Goal: Check status: Check status

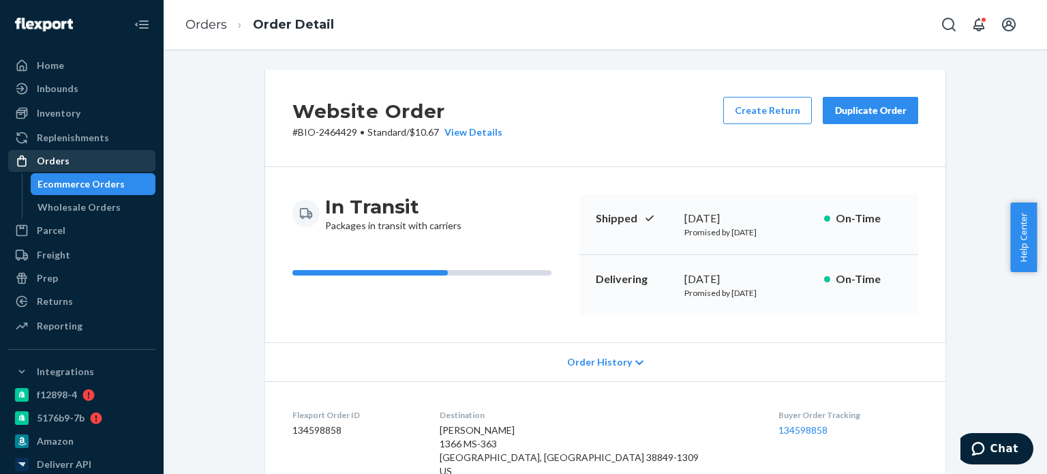
scroll to position [341, 0]
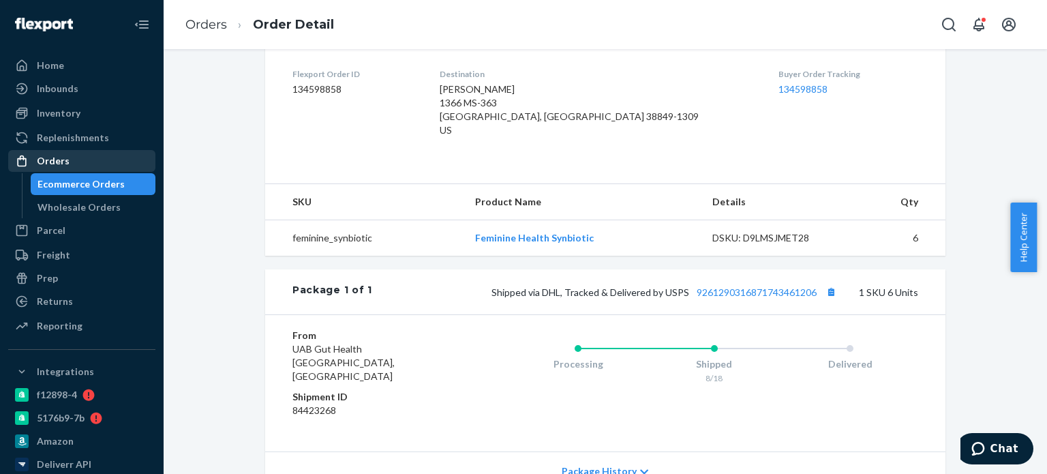
click at [121, 161] on div "Orders" at bounding box center [82, 160] width 144 height 19
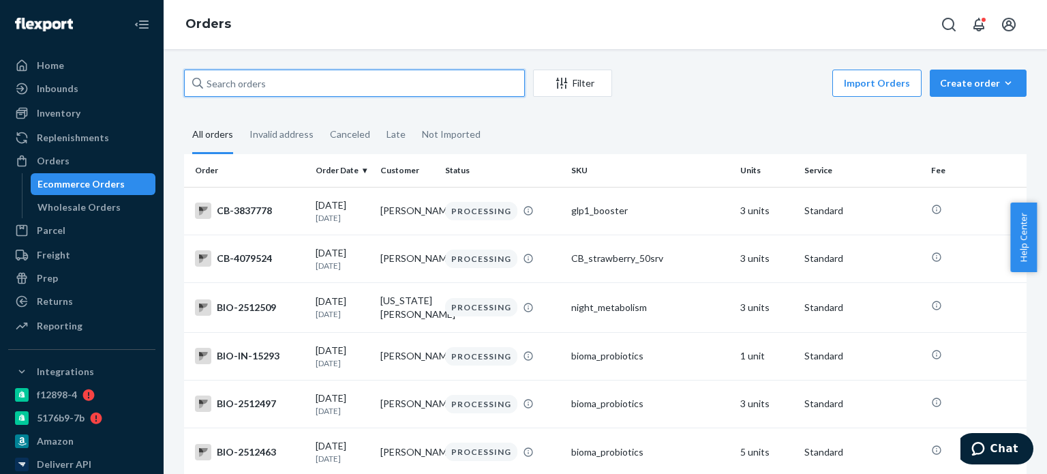
paste input "2508012"
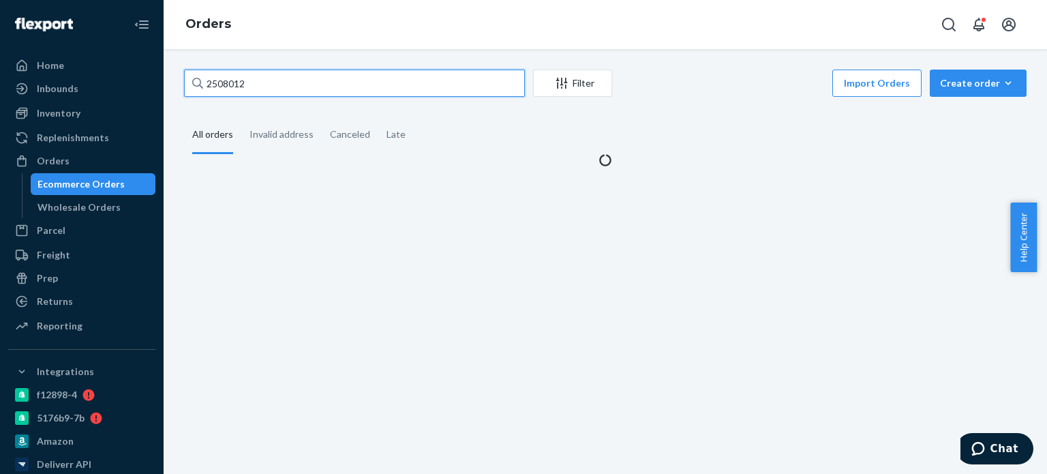
click at [208, 83] on input "2508012" at bounding box center [354, 82] width 341 height 27
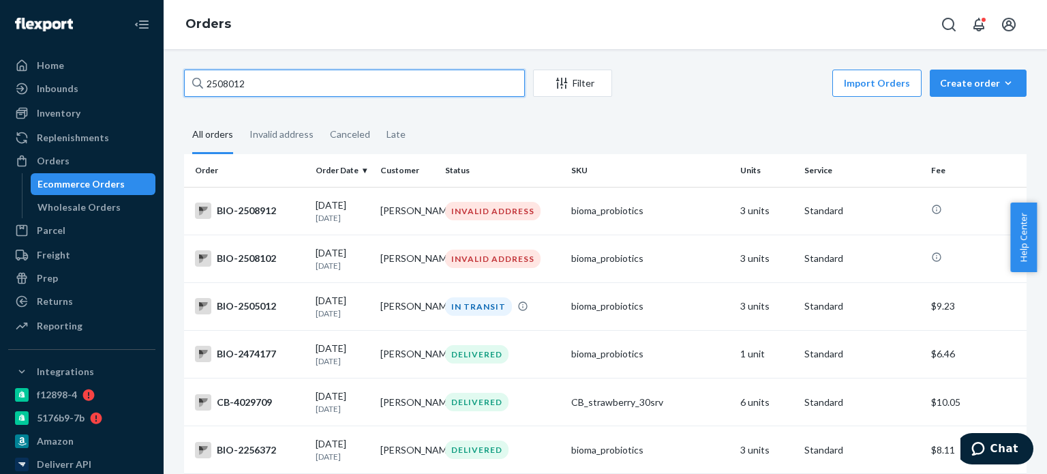
drag, startPoint x: 275, startPoint y: 91, endPoint x: 176, endPoint y: 100, distance: 99.9
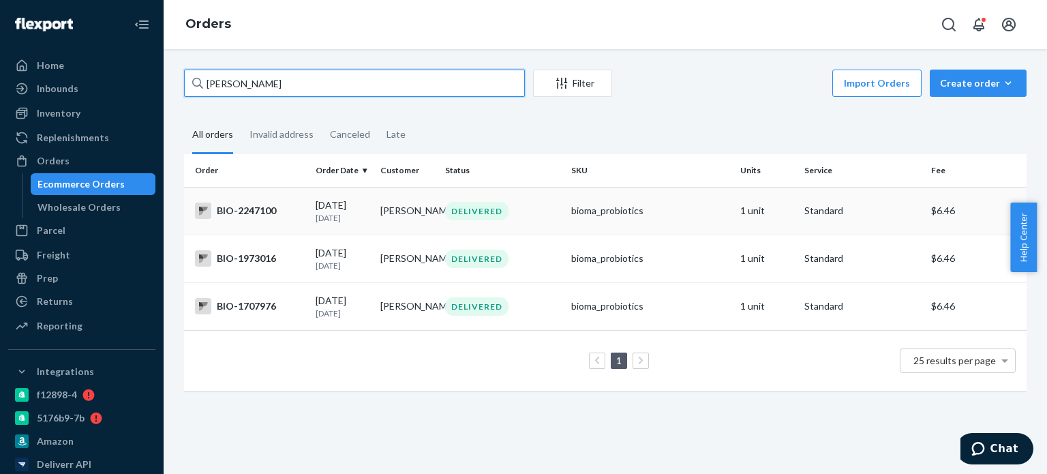
type input "[PERSON_NAME]"
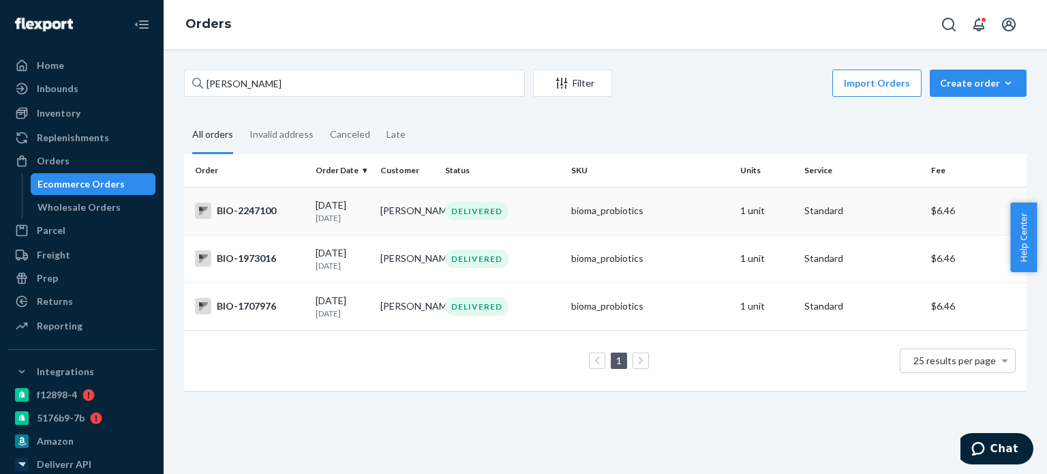
click at [426, 204] on td "[PERSON_NAME]" at bounding box center [407, 211] width 65 height 48
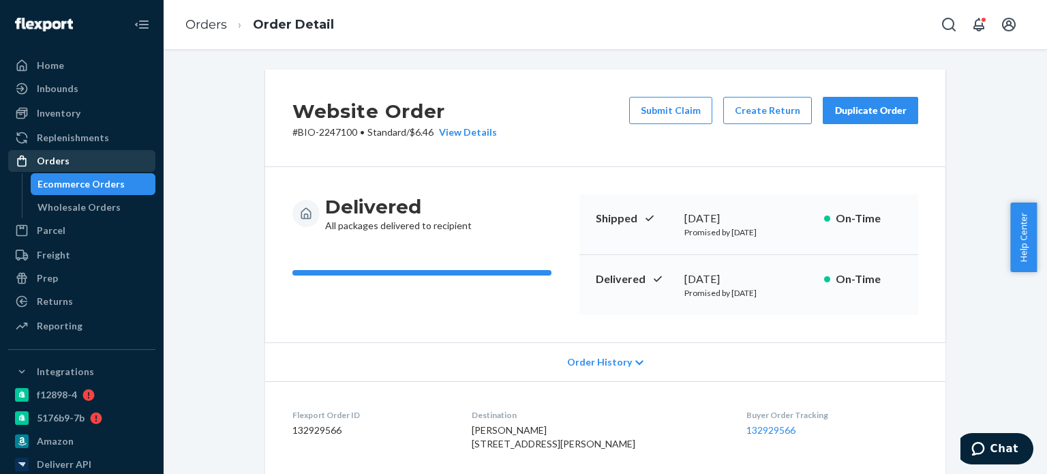
click at [85, 160] on div "Orders" at bounding box center [82, 160] width 144 height 19
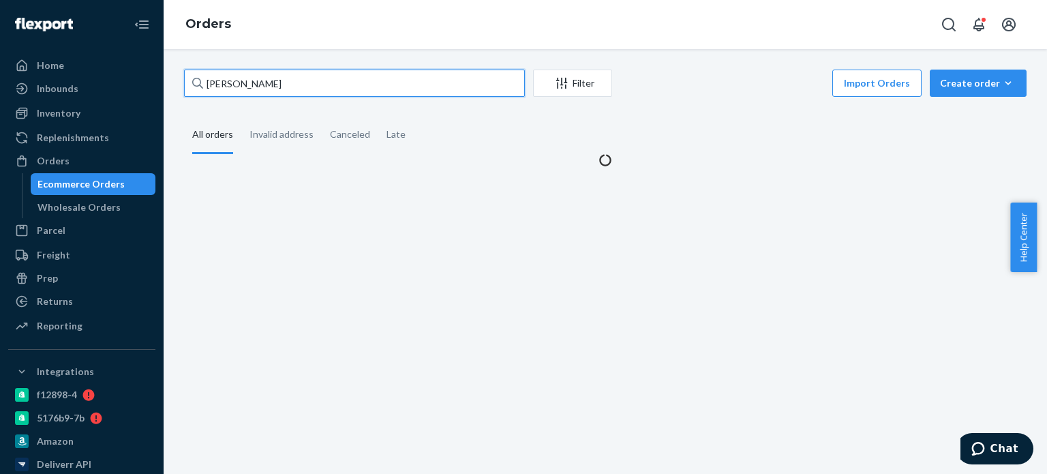
drag, startPoint x: 285, startPoint y: 84, endPoint x: 224, endPoint y: 92, distance: 61.1
click at [164, 76] on div "[PERSON_NAME] Filter Import Orders Create order Ecommerce order Removal order A…" at bounding box center [605, 261] width 883 height 424
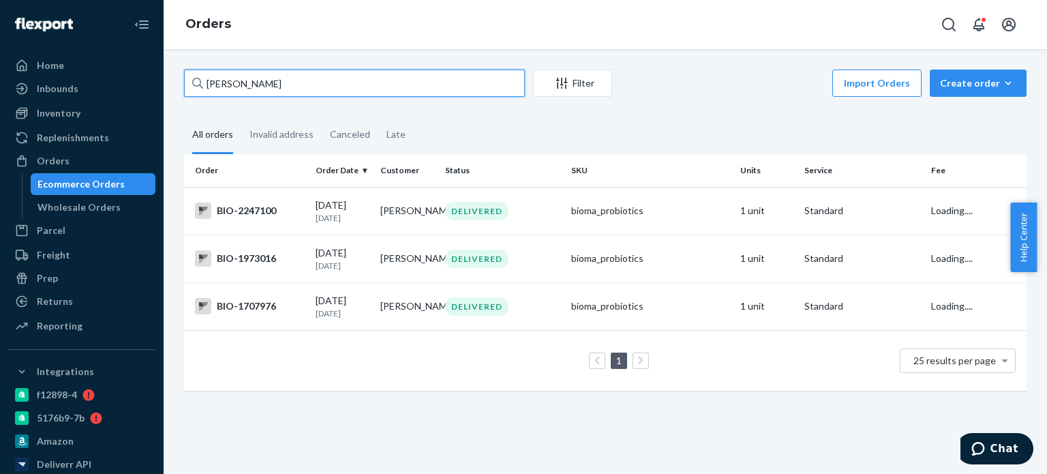
paste input "2270161"
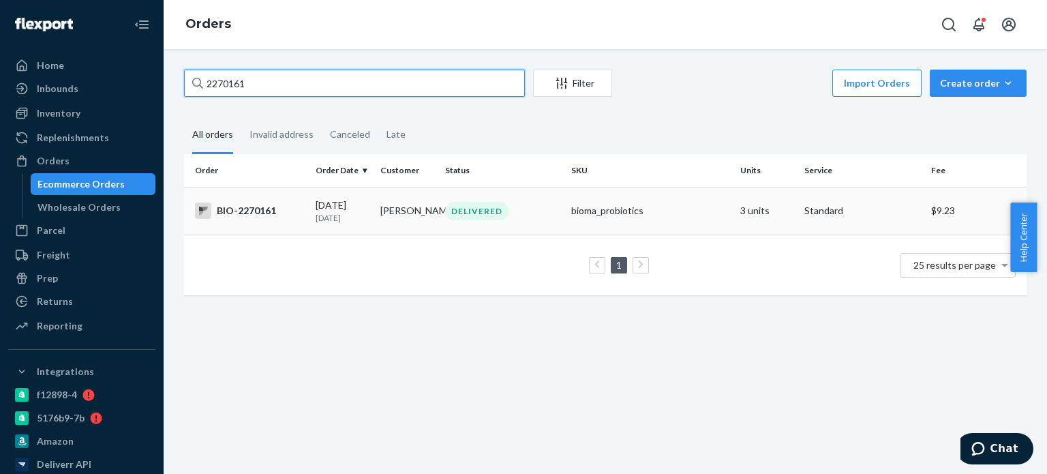
type input "2270161"
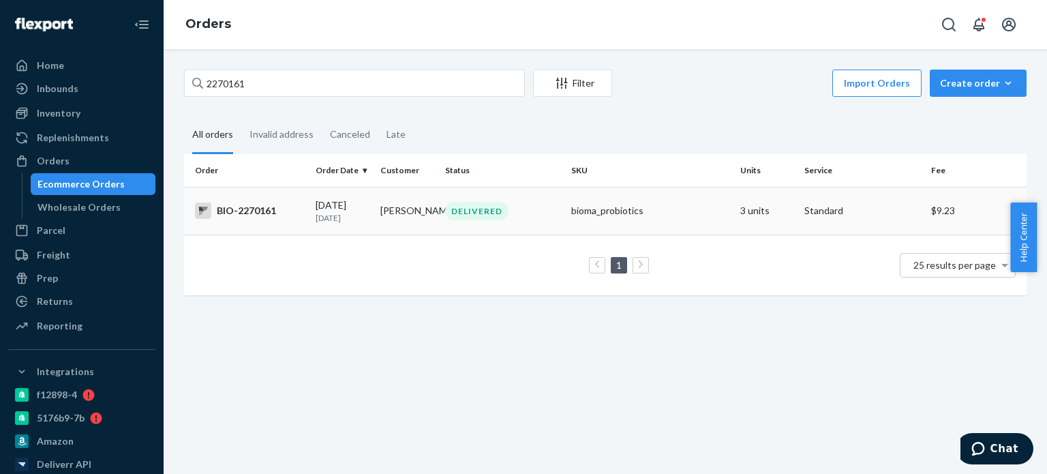
click at [508, 211] on div "DELIVERED" at bounding box center [502, 211] width 121 height 18
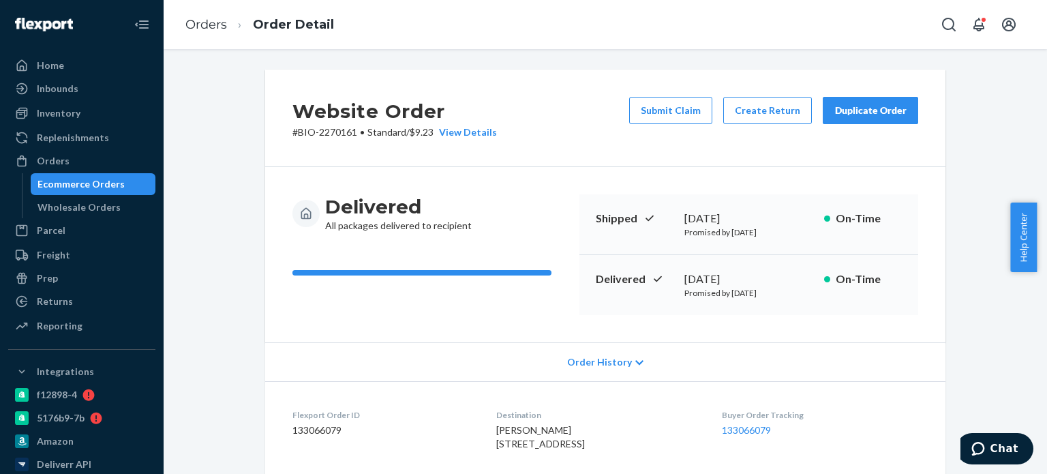
scroll to position [136, 0]
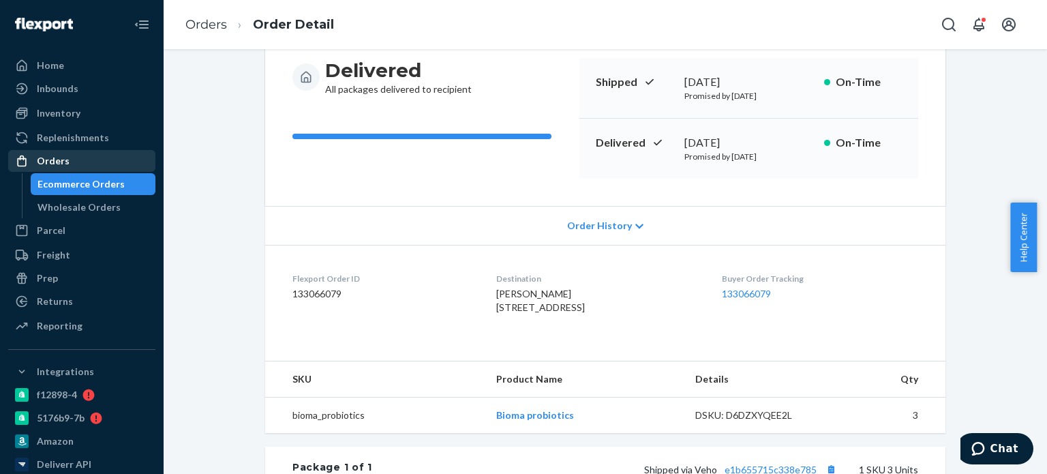
click at [99, 166] on div "Orders" at bounding box center [82, 160] width 144 height 19
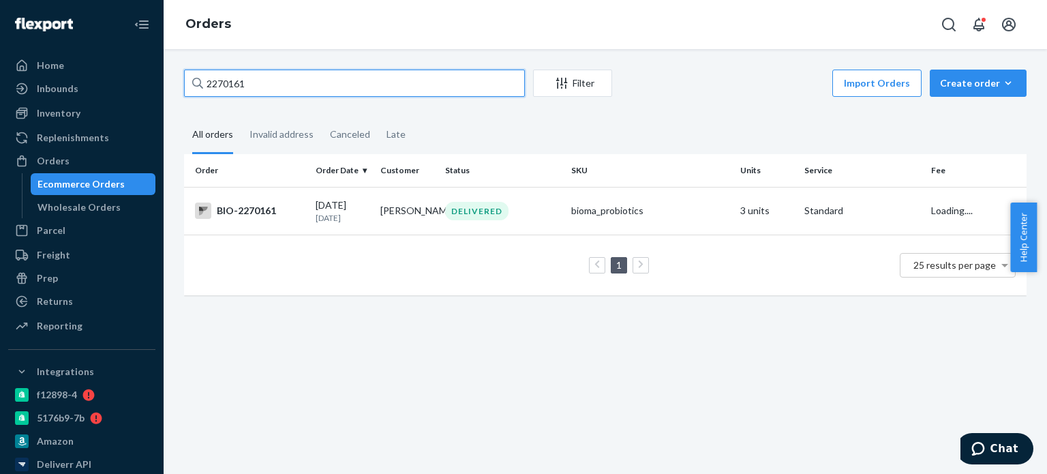
drag, startPoint x: 260, startPoint y: 87, endPoint x: 199, endPoint y: 84, distance: 61.4
click at [199, 84] on div "2270161" at bounding box center [354, 82] width 341 height 27
paste input "437372"
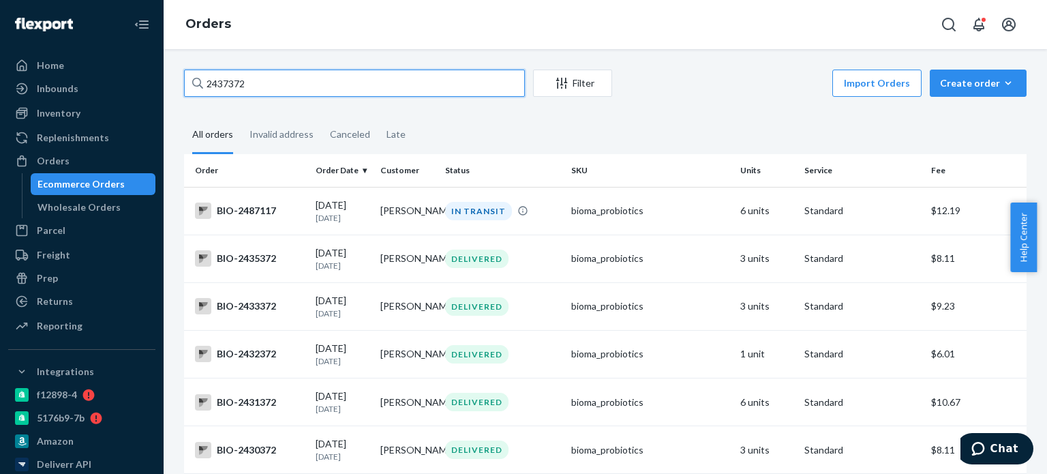
drag, startPoint x: 299, startPoint y: 87, endPoint x: 218, endPoint y: 80, distance: 81.4
click at [201, 84] on div "2437372" at bounding box center [354, 82] width 341 height 27
paste input "5"
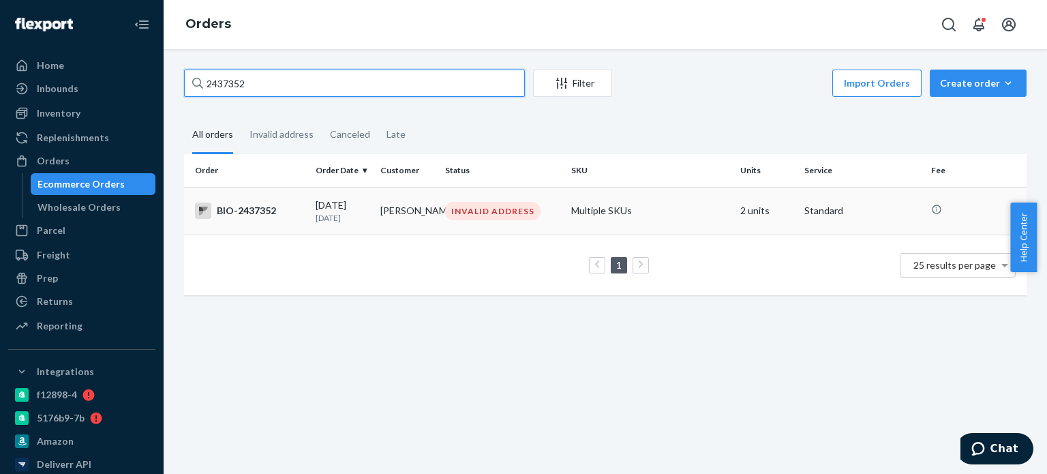
type input "2437352"
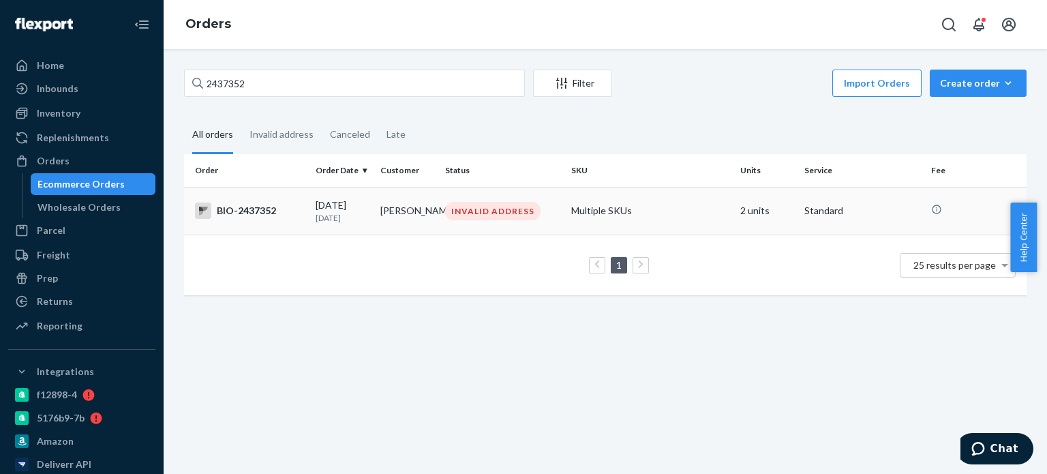
click at [420, 211] on td "[PERSON_NAME]" at bounding box center [407, 211] width 65 height 48
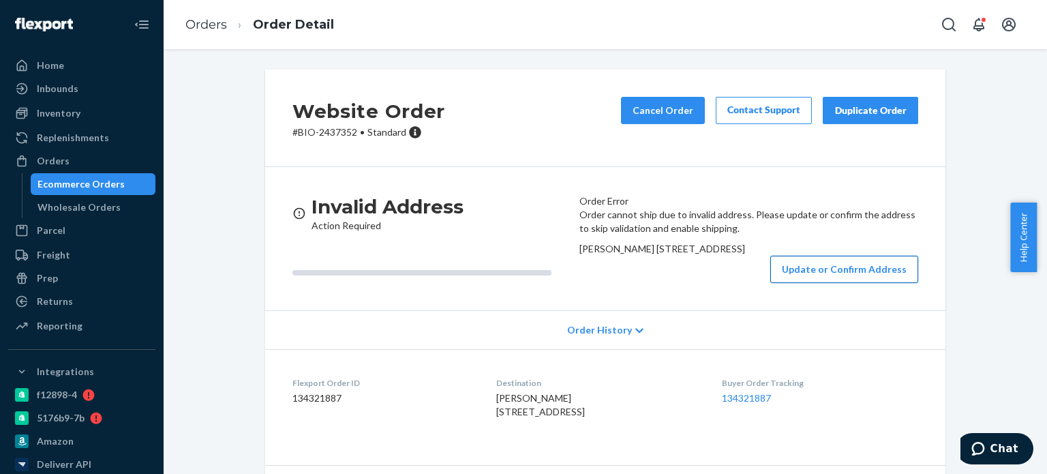
click at [841, 283] on button "Update or Confirm Address" at bounding box center [844, 269] width 148 height 27
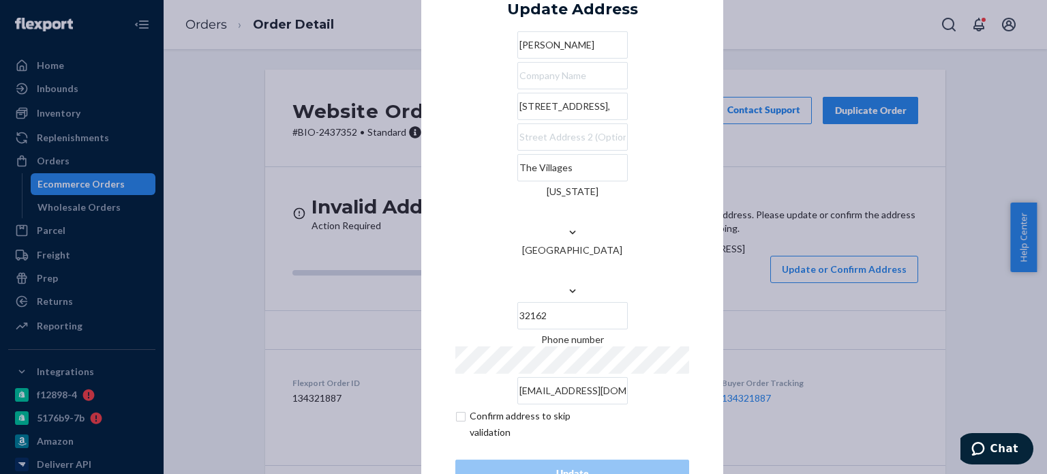
drag, startPoint x: 589, startPoint y: 144, endPoint x: 457, endPoint y: 151, distance: 131.7
click at [517, 120] on input "[STREET_ADDRESS]," at bounding box center [572, 106] width 110 height 27
paste input "8th Elderberry Pl"
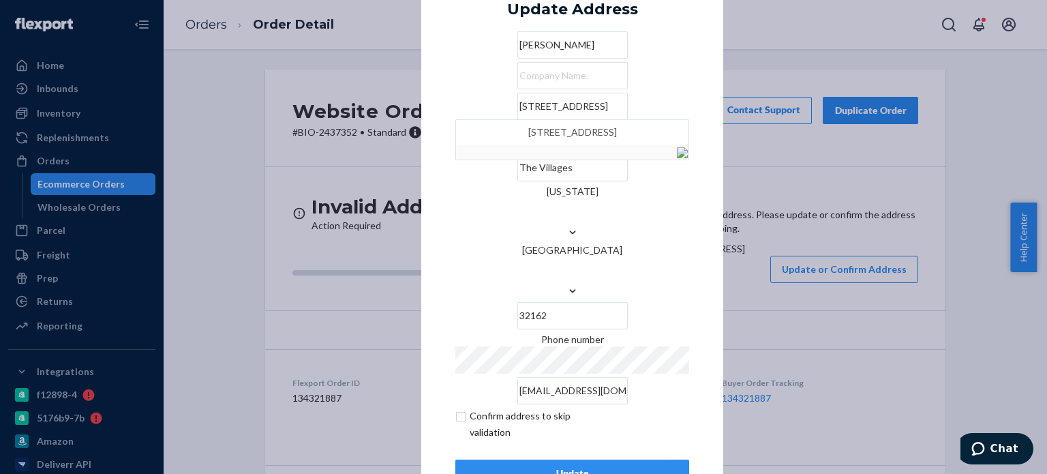
type input "[STREET_ADDRESS]"
click at [548, 466] on div "Update" at bounding box center [572, 473] width 211 height 14
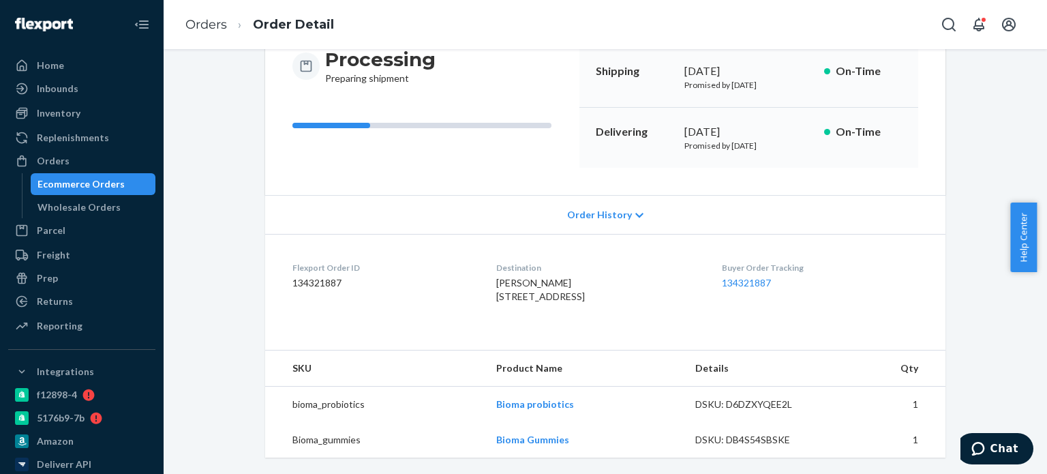
scroll to position [173, 0]
click at [57, 159] on div "Orders" at bounding box center [53, 161] width 33 height 14
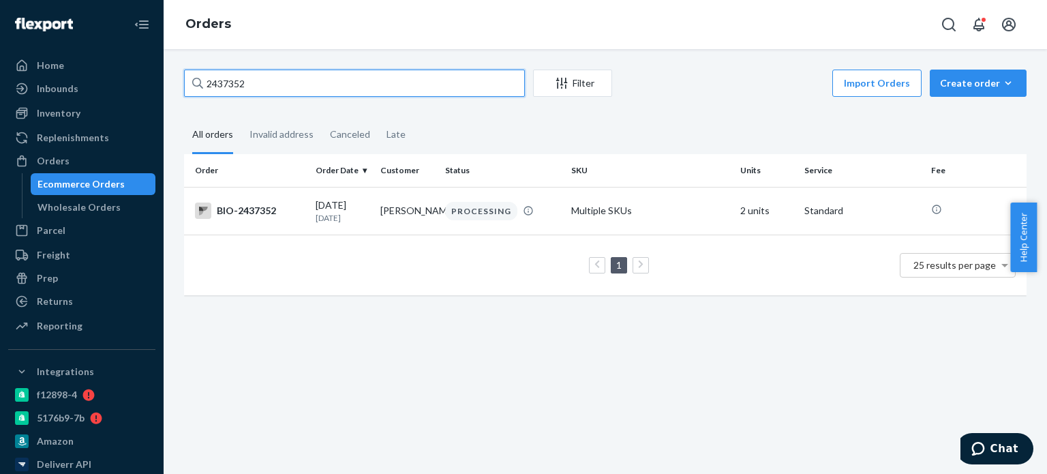
drag, startPoint x: 259, startPoint y: 82, endPoint x: 193, endPoint y: 86, distance: 66.2
click at [193, 86] on div "2437352" at bounding box center [354, 82] width 341 height 27
paste input "500304"
type input "2500304"
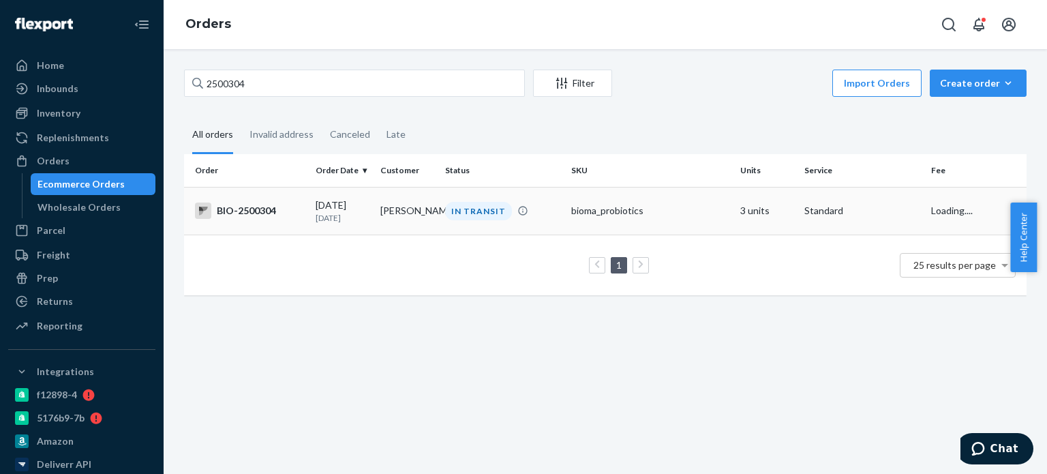
click at [545, 221] on td "IN TRANSIT" at bounding box center [502, 211] width 126 height 48
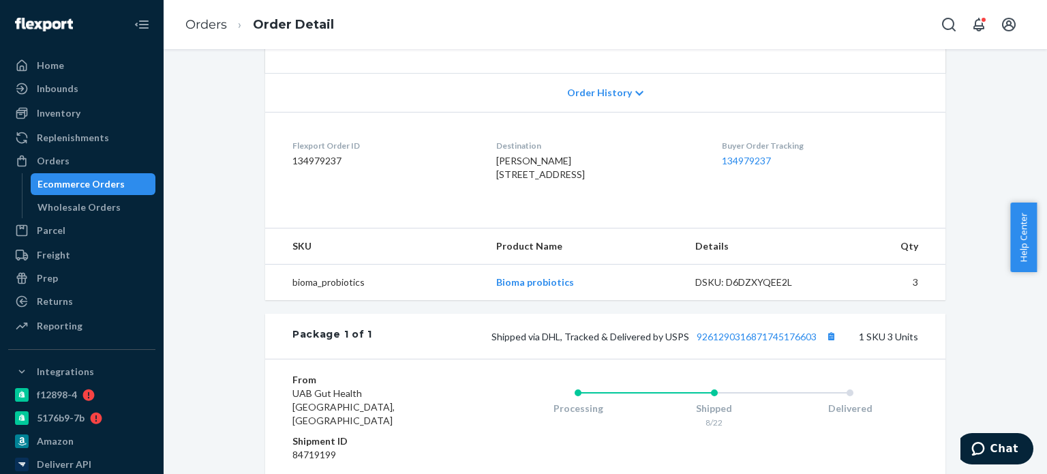
scroll to position [273, 0]
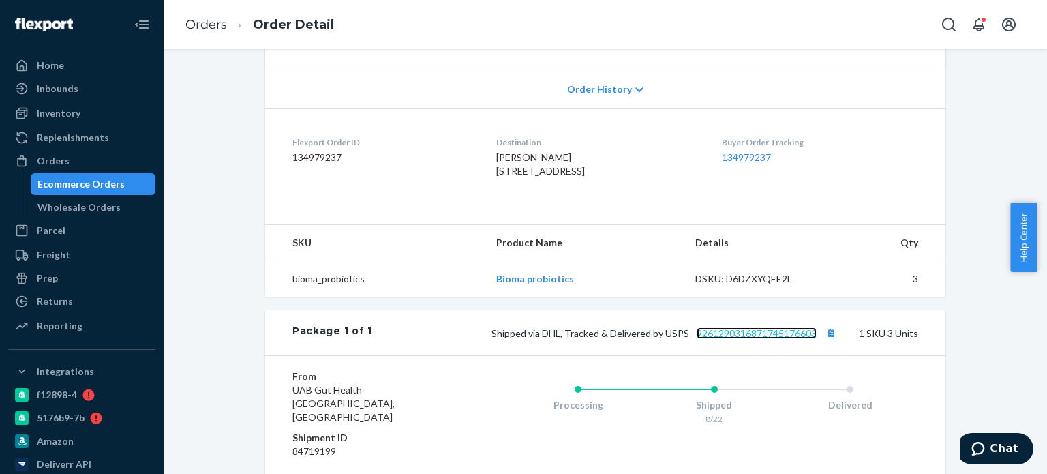
click at [738, 339] on link "9261290316871745176603" at bounding box center [756, 333] width 120 height 12
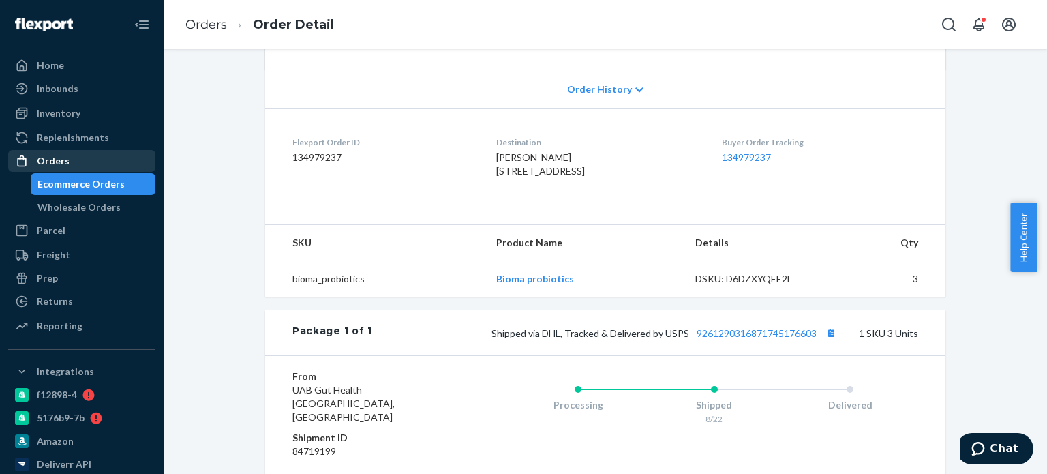
click at [74, 157] on div "Orders" at bounding box center [82, 160] width 144 height 19
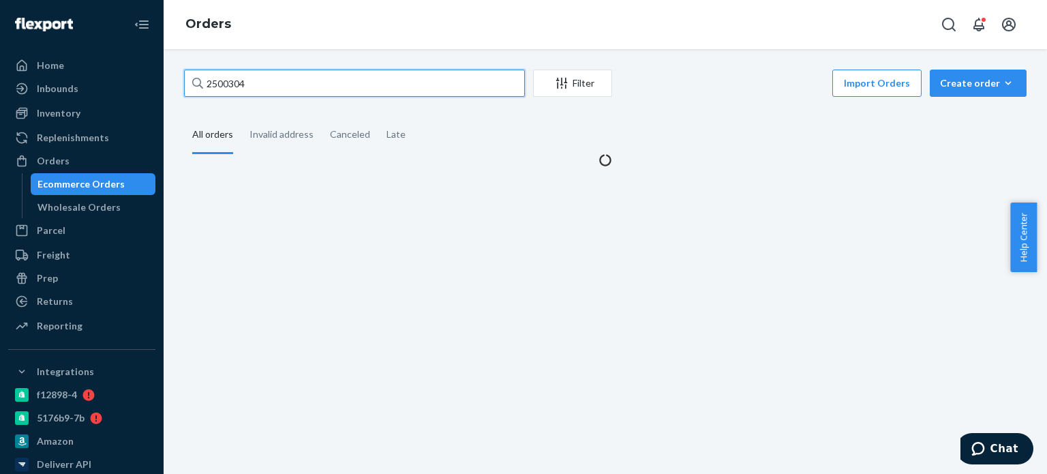
drag, startPoint x: 263, startPoint y: 81, endPoint x: 187, endPoint y: 78, distance: 75.7
click at [187, 78] on input "2500304" at bounding box center [354, 82] width 341 height 27
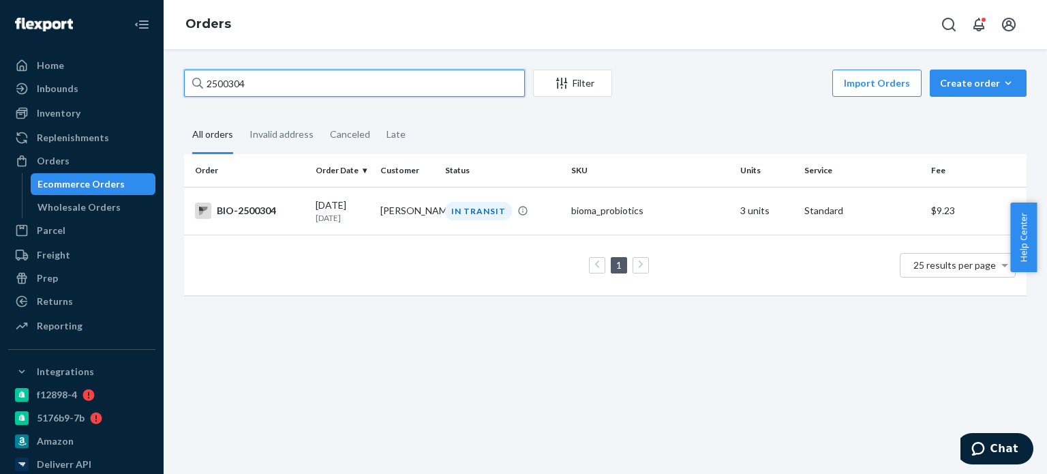
paste input "496796"
type input "2496796"
